Goal: Task Accomplishment & Management: Manage account settings

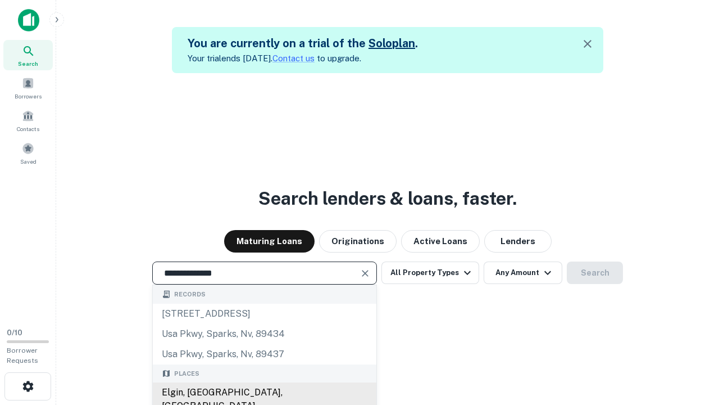
click at [264, 392] on div "Elgin, [GEOGRAPHIC_DATA], [GEOGRAPHIC_DATA]" at bounding box center [265, 399] width 224 height 34
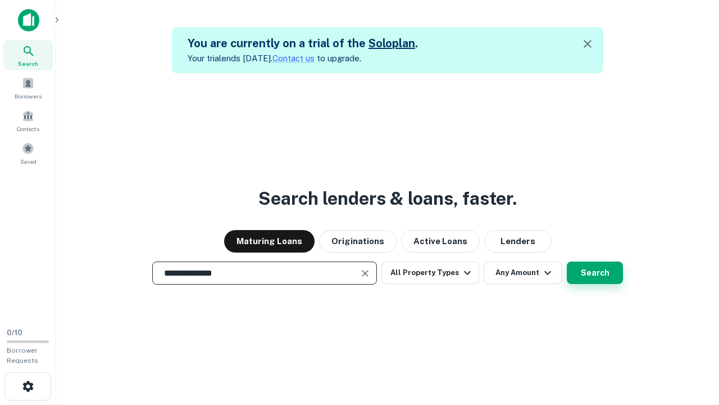
type input "**********"
click at [595, 273] on button "Search" at bounding box center [595, 272] width 56 height 22
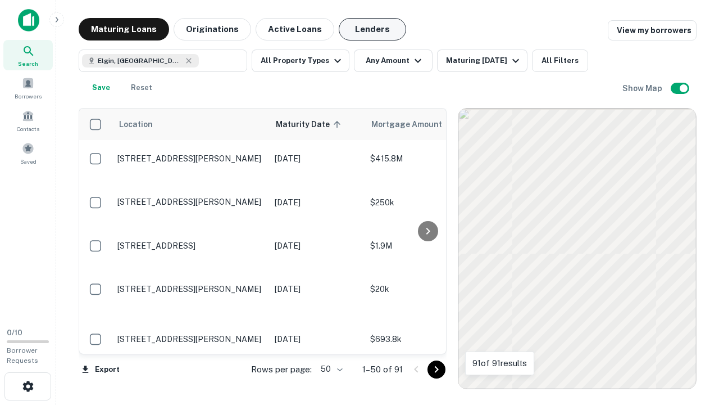
click at [373, 29] on button "Lenders" at bounding box center [372, 29] width 67 height 22
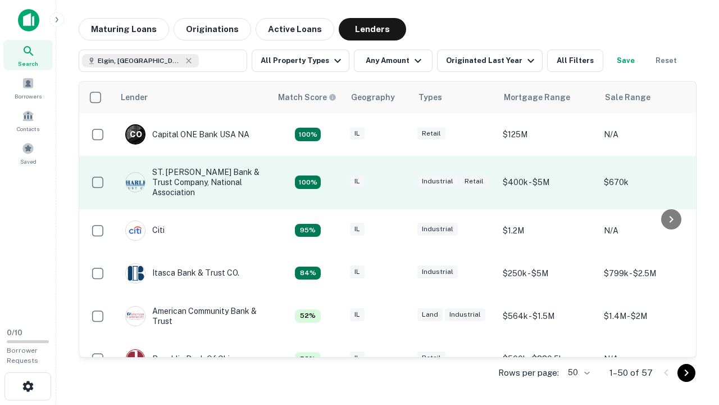
click at [399, 182] on div "IL" at bounding box center [378, 182] width 56 height 15
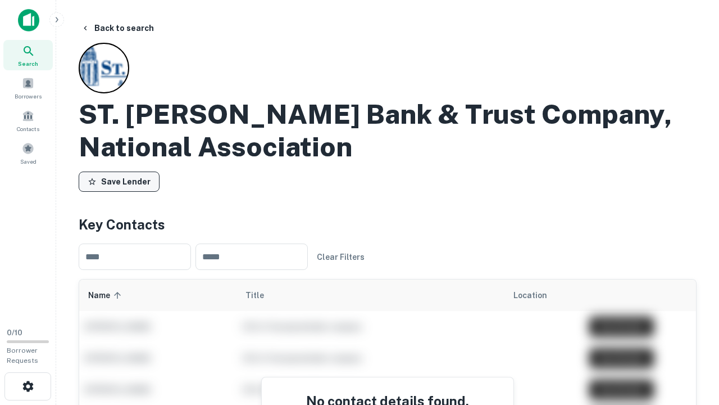
click at [119, 182] on button "Save Lender" at bounding box center [119, 181] width 81 height 20
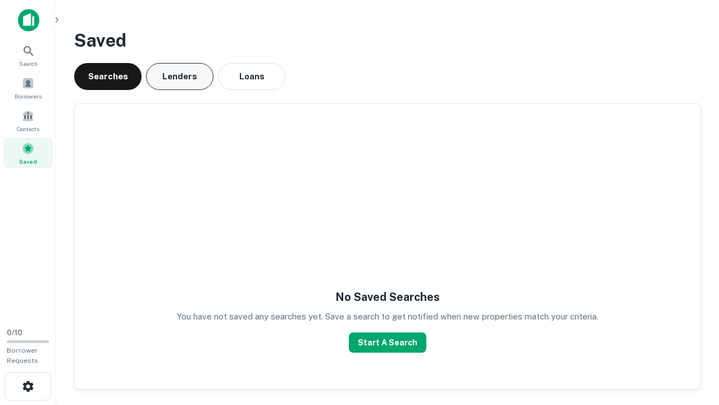
click at [180, 76] on button "Lenders" at bounding box center [179, 76] width 67 height 27
